Goal: Task Accomplishment & Management: Manage account settings

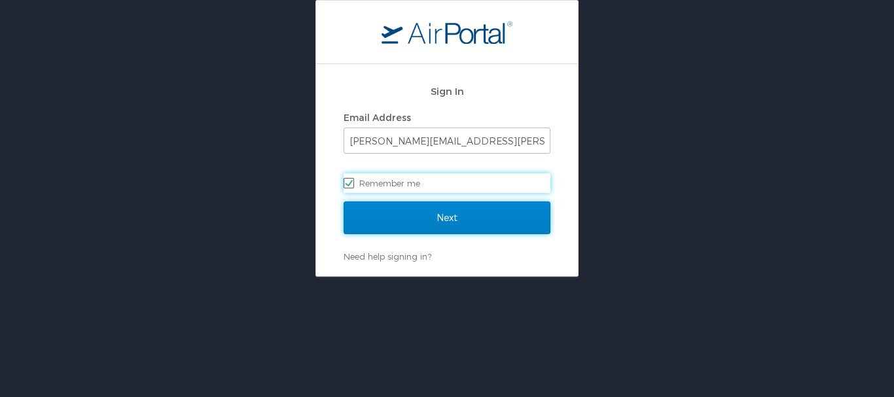
click at [384, 214] on input "Next" at bounding box center [447, 218] width 207 height 33
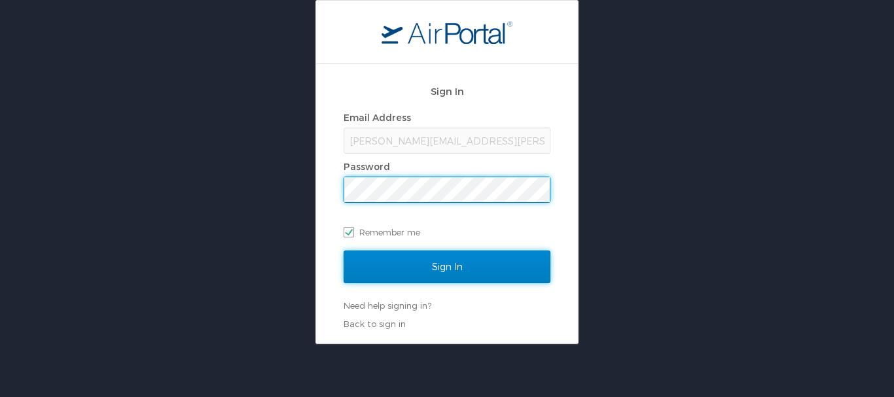
click at [407, 262] on input "Sign In" at bounding box center [447, 267] width 207 height 33
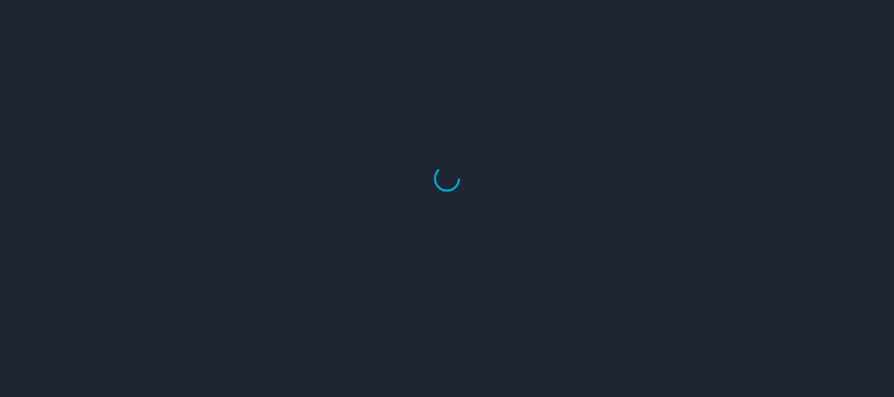
select select "US"
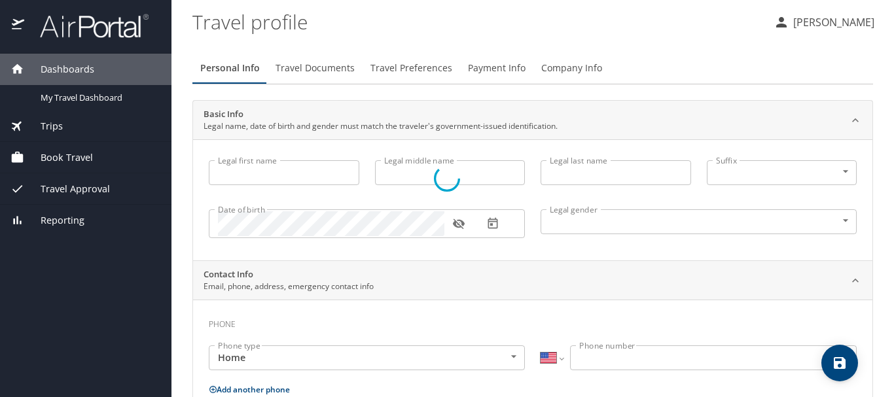
type input "Thomas"
type input "J"
type input "Oliver"
type input "Male"
select select "US"
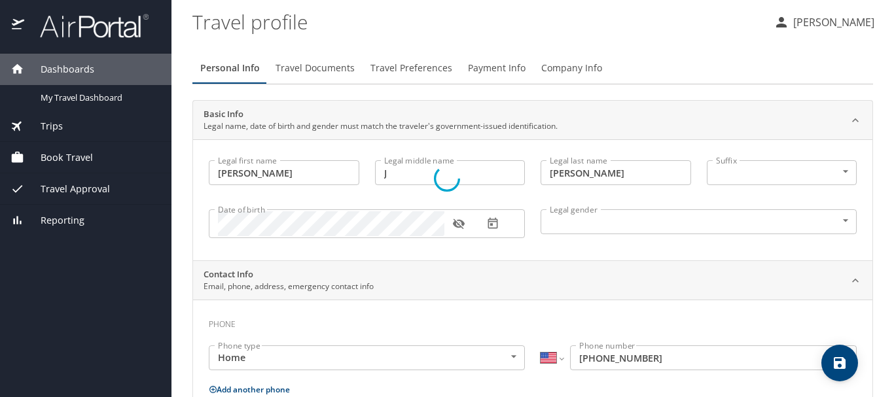
select select "US"
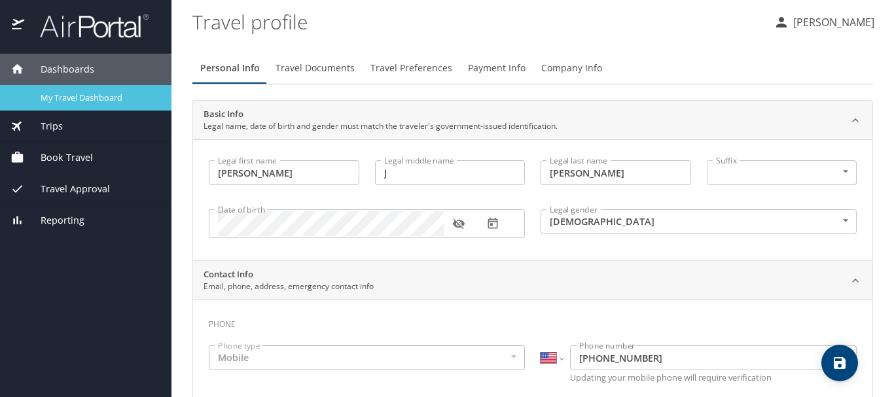
click at [79, 102] on span "My Travel Dashboard" at bounding box center [98, 98] width 115 height 12
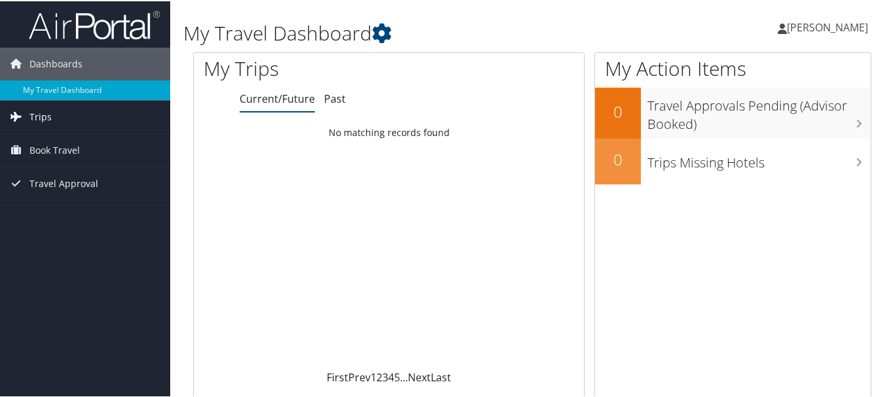
click at [41, 115] on span "Trips" at bounding box center [40, 115] width 22 height 33
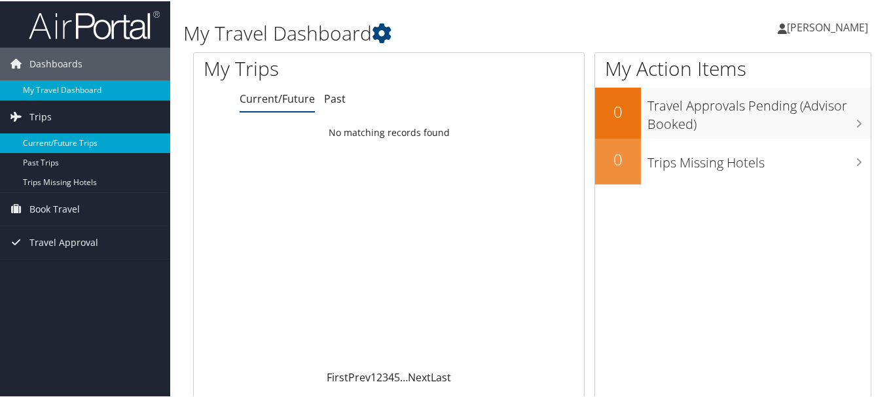
click at [71, 135] on link "Current/Future Trips" at bounding box center [85, 142] width 170 height 20
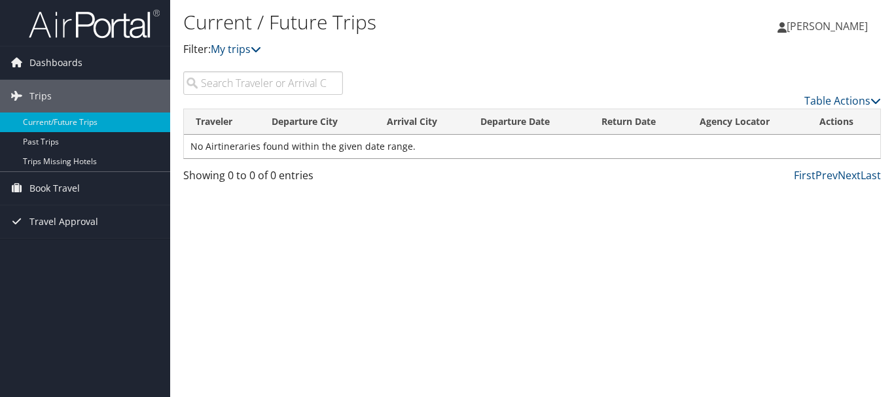
click at [227, 148] on td "No Airtineraries found within the given date range." at bounding box center [532, 147] width 696 height 24
click at [242, 48] on link "My trips" at bounding box center [236, 49] width 50 height 14
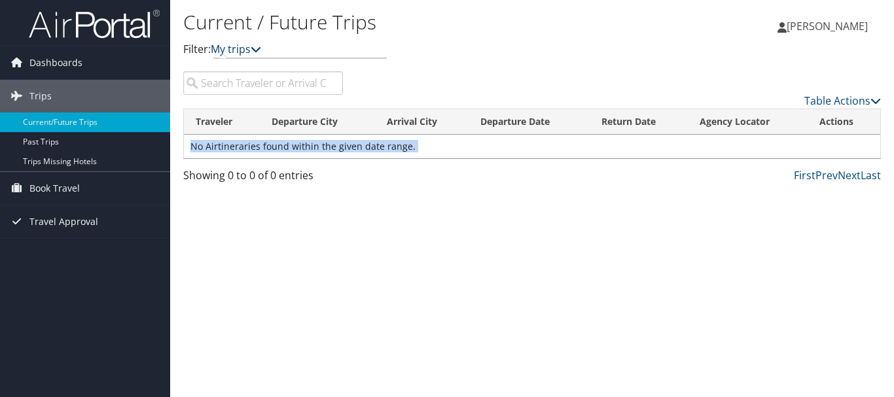
click at [260, 48] on icon at bounding box center [256, 49] width 10 height 10
click at [810, 26] on span "[PERSON_NAME]" at bounding box center [826, 26] width 81 height 14
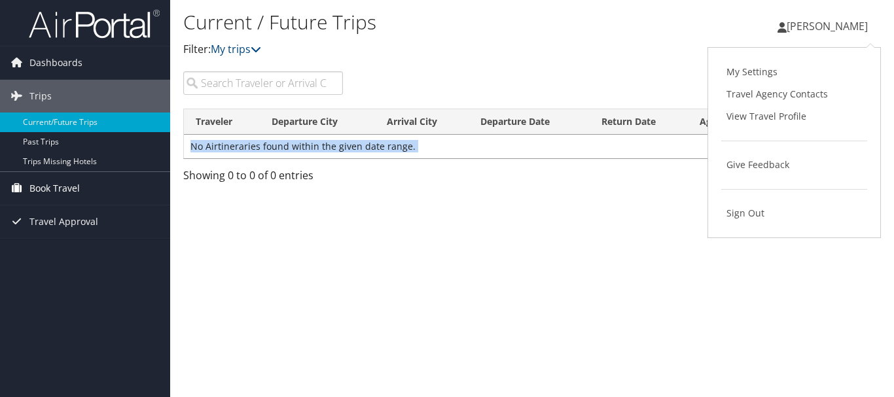
click at [52, 188] on span "Book Travel" at bounding box center [54, 188] width 50 height 33
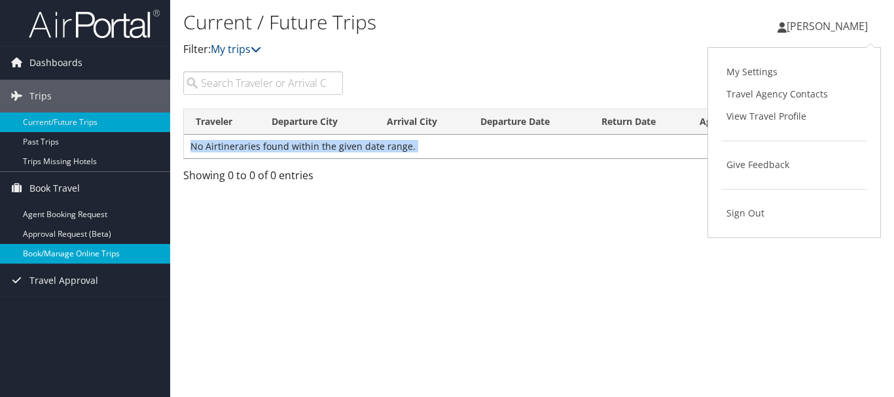
click at [61, 258] on link "Book/Manage Online Trips" at bounding box center [85, 254] width 170 height 20
